Goal: Contribute content

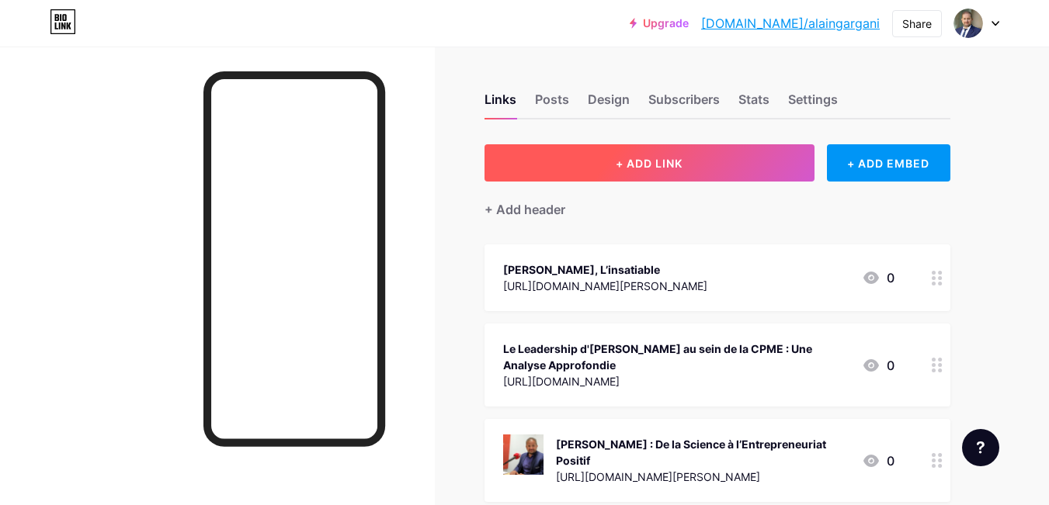
click at [612, 164] on button "+ ADD LINK" at bounding box center [649, 162] width 330 height 37
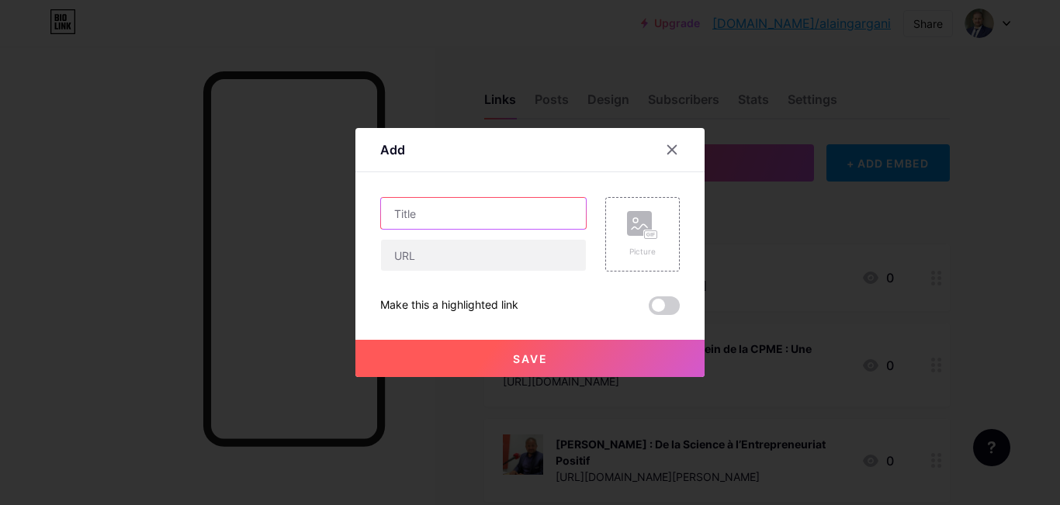
click at [451, 217] on input "text" at bounding box center [483, 213] width 205 height 31
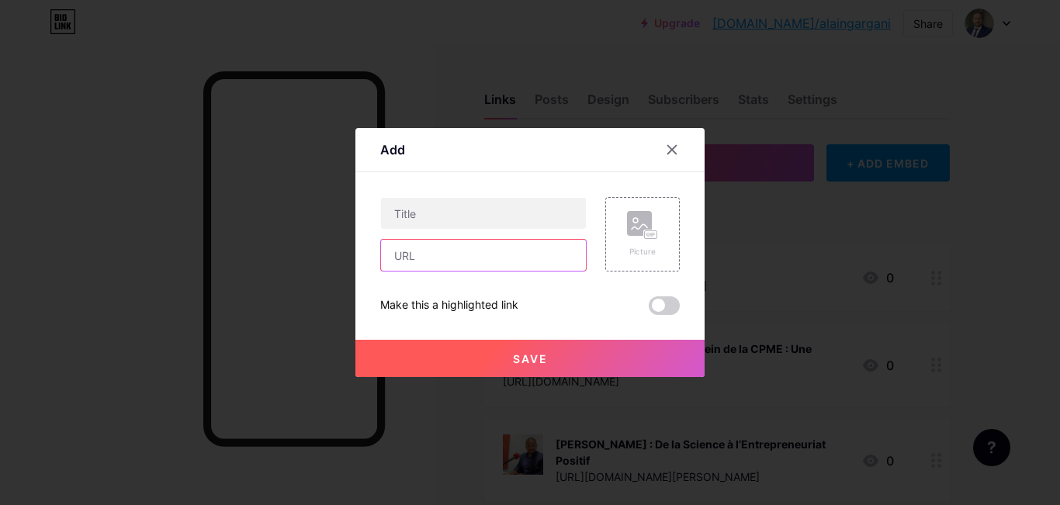
click at [440, 259] on input "text" at bounding box center [483, 255] width 205 height 31
paste input "[URL][DOMAIN_NAME]"
type input "[URL][DOMAIN_NAME]"
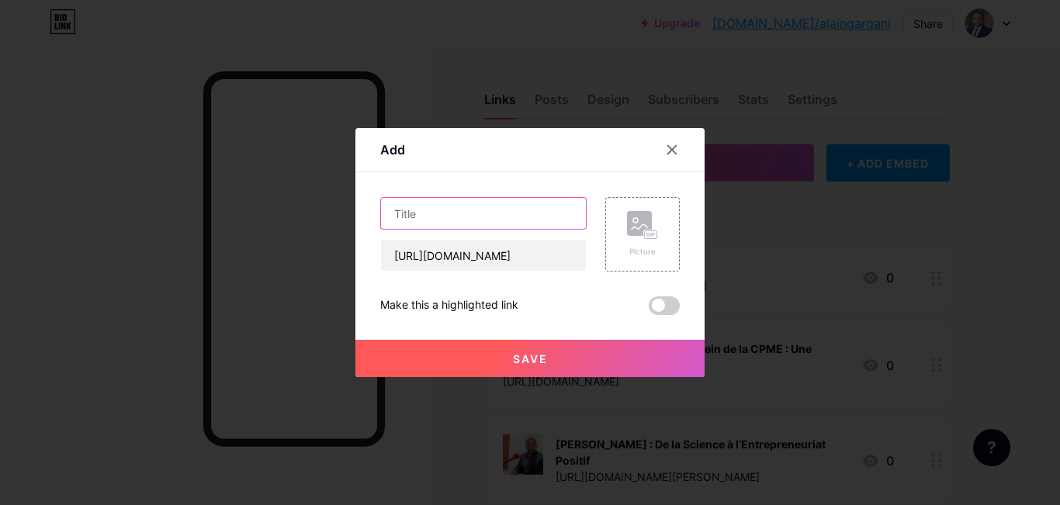
click at [411, 220] on input "text" at bounding box center [483, 213] width 205 height 31
paste input "Parlons faits, pas rumeurs – mon engagement reste le même : soutenir les PME"
type input "Parlons faits, pas rumeurs – mon engagement reste le même : soutenir les PME"
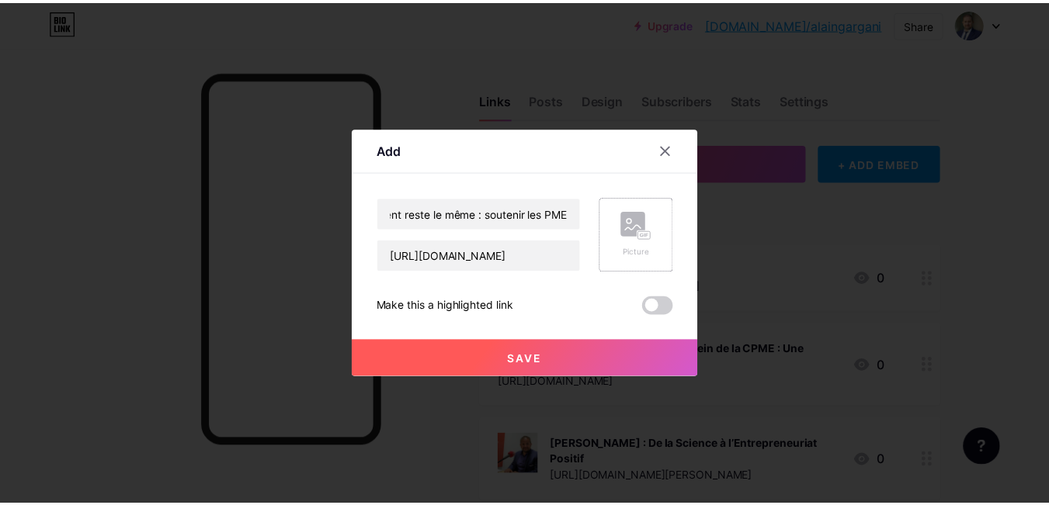
scroll to position [0, 0]
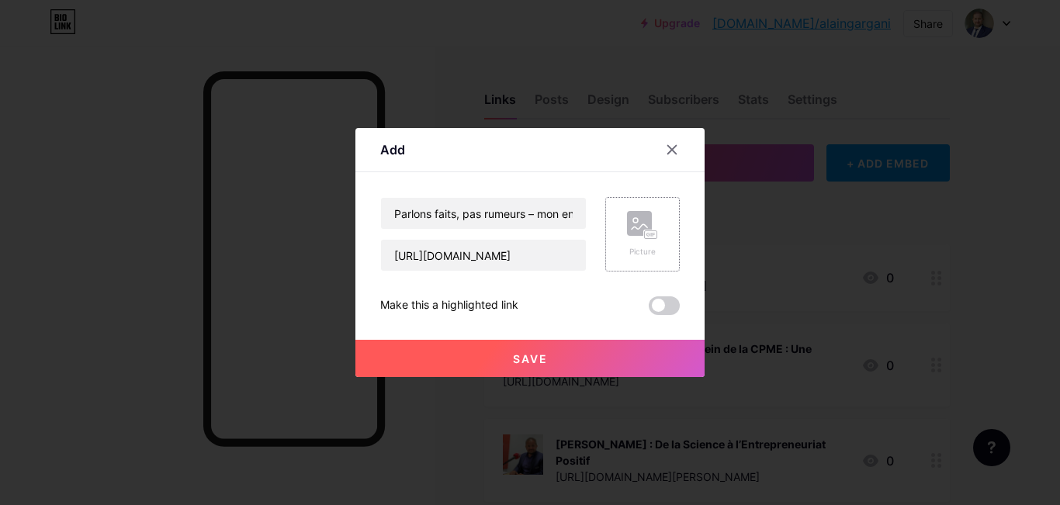
click at [643, 233] on rect at bounding box center [639, 223] width 25 height 25
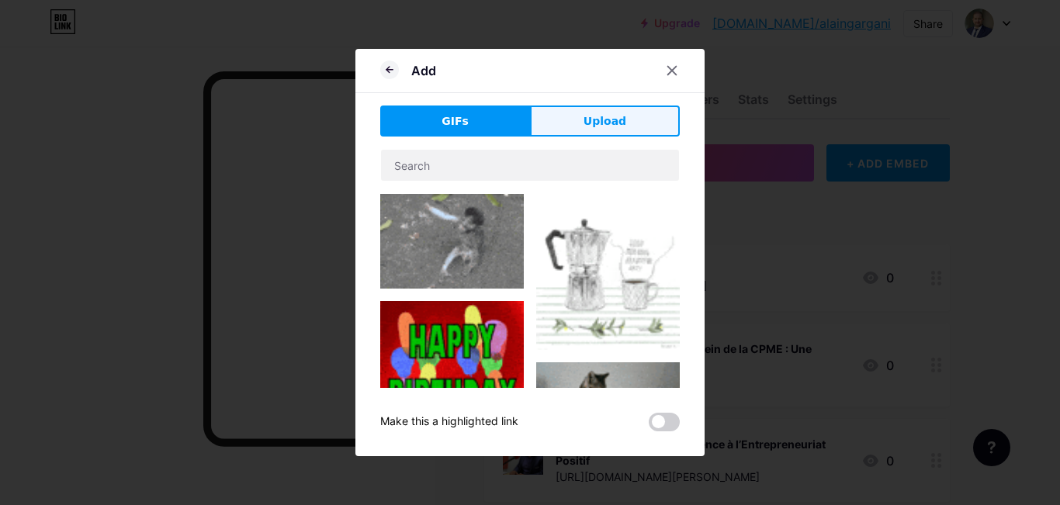
click at [598, 124] on span "Upload" at bounding box center [605, 121] width 43 height 16
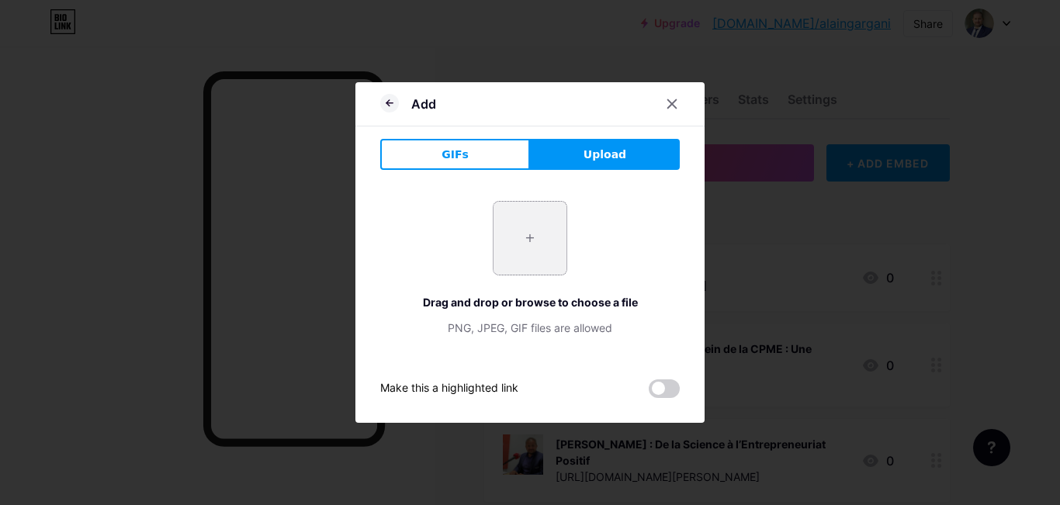
click at [532, 237] on input "file" at bounding box center [530, 238] width 73 height 73
type input "C:\fakepath\initial-[PERSON_NAME]-cpme-sud.jpg"
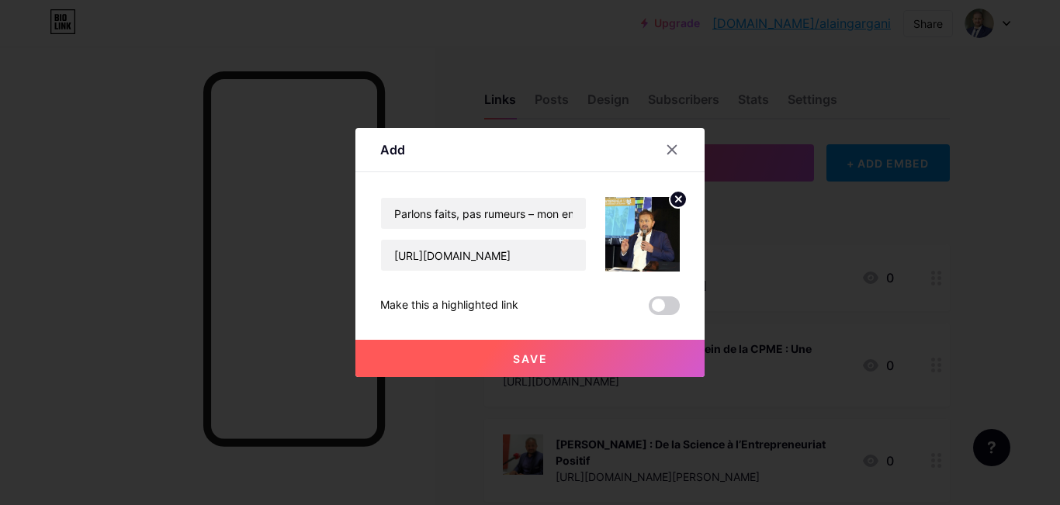
click at [532, 362] on span "Save" at bounding box center [530, 358] width 35 height 13
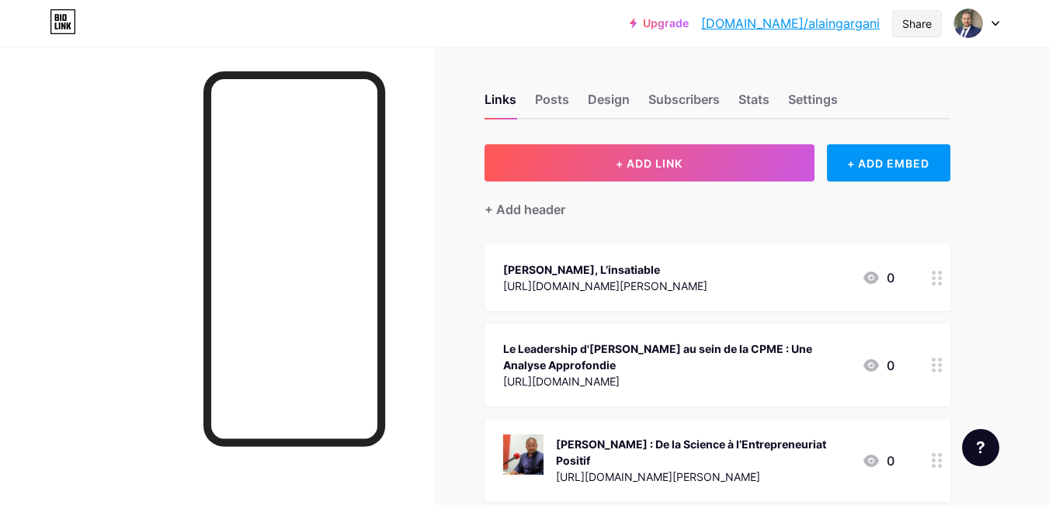
click at [912, 25] on div "Share" at bounding box center [916, 24] width 29 height 16
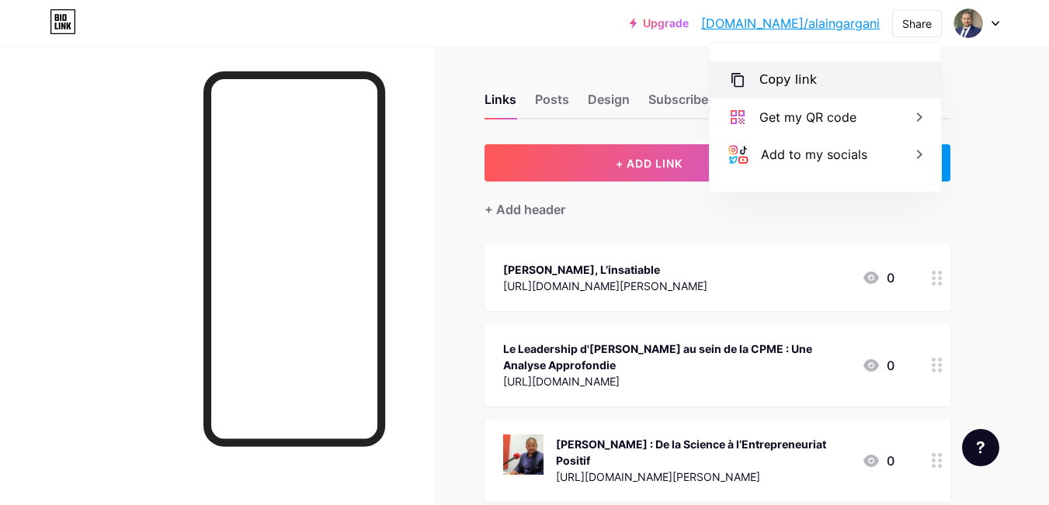
click at [785, 82] on div "Copy link" at bounding box center [787, 80] width 57 height 19
